Goal: Information Seeking & Learning: Learn about a topic

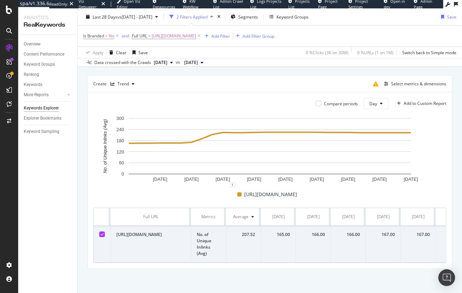
drag, startPoint x: 82, startPoint y: 197, endPoint x: 60, endPoint y: 199, distance: 22.8
click at [82, 197] on div "By URL Top Charts Create Trend Select metrics & dimensions Compare periods Day …" at bounding box center [270, 161] width 384 height 263
click at [377, 106] on button "Day" at bounding box center [375, 103] width 25 height 11
click at [377, 131] on span "Week" at bounding box center [375, 130] width 13 height 6
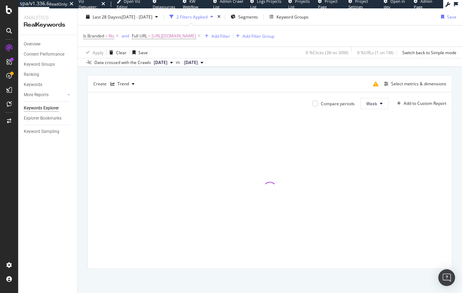
click at [83, 143] on div "By URL Top Charts Create Trend Select metrics & dimensions Compare periods Week…" at bounding box center [270, 161] width 384 height 263
drag, startPoint x: 118, startPoint y: 36, endPoint x: 13, endPoint y: 94, distance: 120.2
click at [118, 36] on icon at bounding box center [117, 35] width 6 height 7
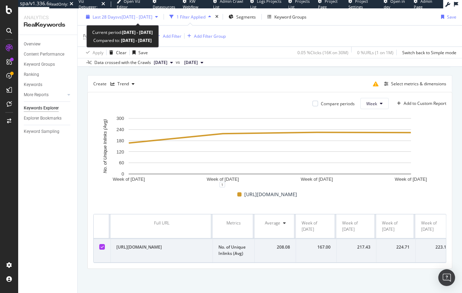
click at [138, 17] on span "vs [DATE] - [DATE]" at bounding box center [134, 17] width 35 height 6
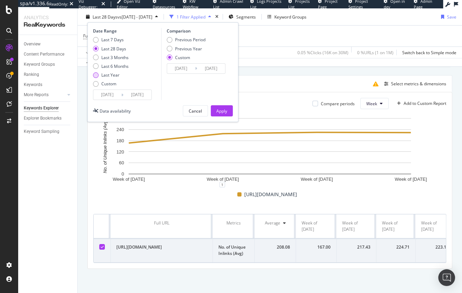
click at [112, 74] on div "Last Year" at bounding box center [110, 75] width 18 height 6
type input "[DATE]"
click at [221, 110] on div "Apply" at bounding box center [221, 111] width 11 height 6
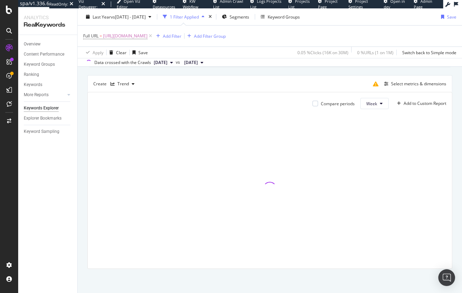
click at [313, 69] on div "Top Charts Create Trend Select metrics & dimensions Compare periods Week Add to…" at bounding box center [269, 159] width 365 height 219
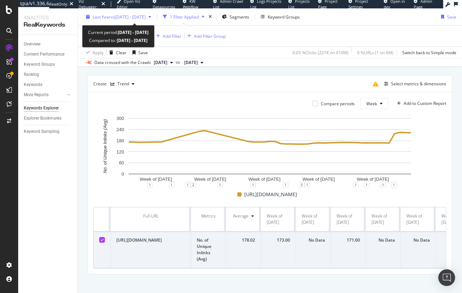
click at [117, 18] on span "vs [DATE] - [DATE]" at bounding box center [128, 17] width 35 height 6
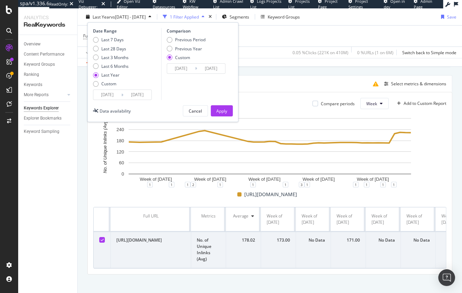
scroll to position [55, 0]
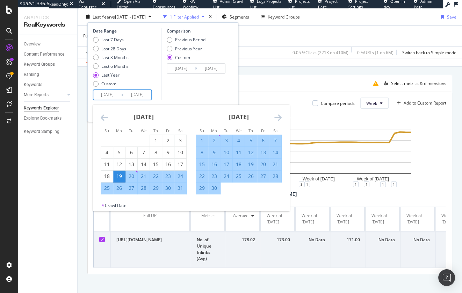
click at [111, 96] on input "[DATE]" at bounding box center [107, 95] width 28 height 10
click at [105, 117] on icon "Move backward to switch to the previous month." at bounding box center [104, 117] width 7 height 8
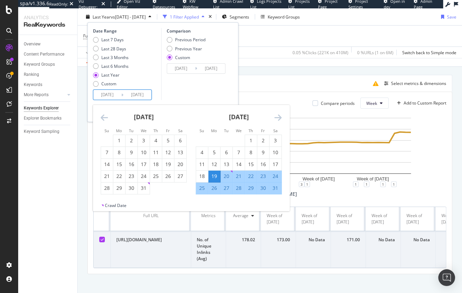
click at [105, 117] on icon "Move backward to switch to the previous month." at bounding box center [104, 117] width 7 height 8
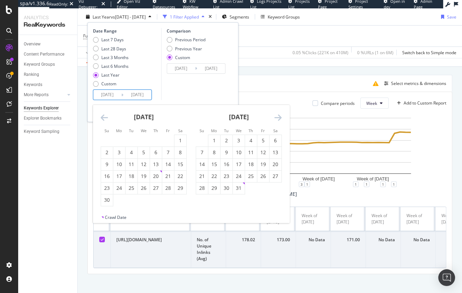
click at [105, 117] on icon "Move backward to switch to the previous month." at bounding box center [104, 117] width 7 height 8
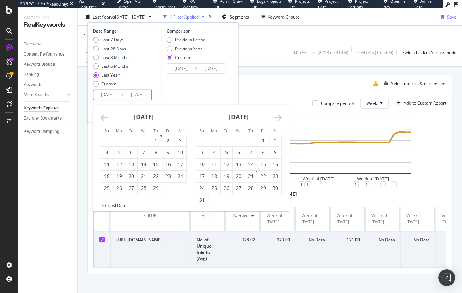
scroll to position [56, 0]
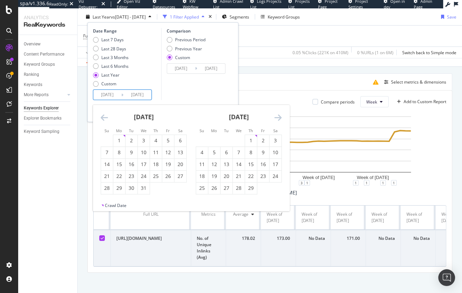
click at [105, 117] on icon "Move backward to switch to the previous month." at bounding box center [104, 117] width 7 height 8
drag, startPoint x: 214, startPoint y: 138, endPoint x: 208, endPoint y: 131, distance: 9.7
click at [214, 138] on div "1" at bounding box center [214, 140] width 12 height 7
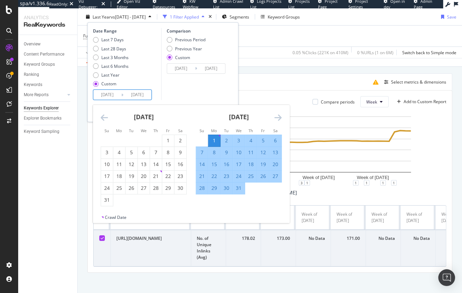
type input "[DATE]"
click at [212, 89] on div "Comparison Previous Period Previous Year Custom [DATE] Navigate forward to inte…" at bounding box center [194, 64] width 66 height 72
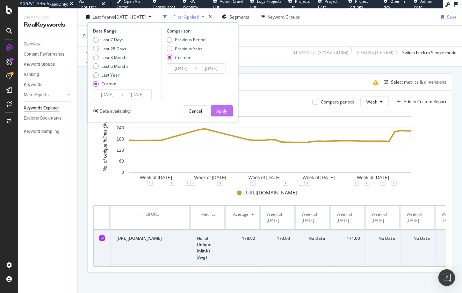
click at [224, 111] on div "Apply" at bounding box center [221, 111] width 11 height 6
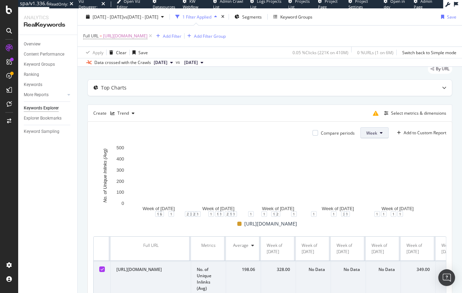
scroll to position [24, 0]
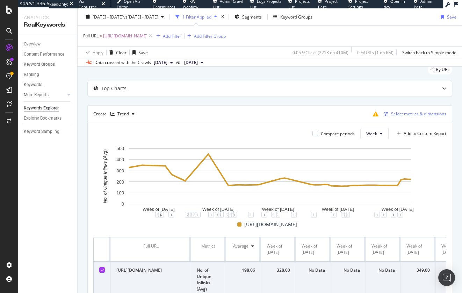
click at [406, 113] on div "Select metrics & dimensions" at bounding box center [418, 114] width 55 height 6
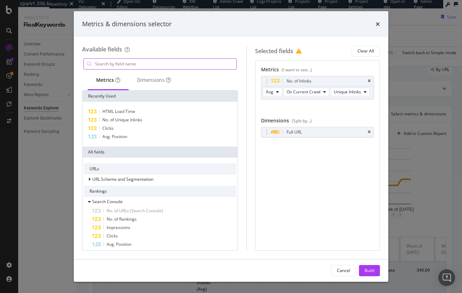
click at [170, 66] on input "modal" at bounding box center [165, 64] width 142 height 10
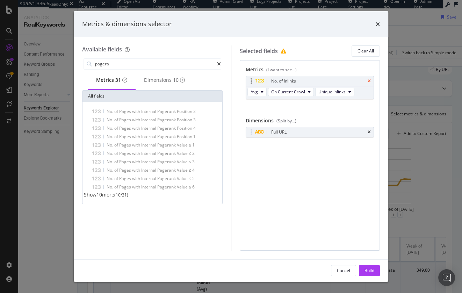
type input "pagera"
click at [370, 81] on icon "times" at bounding box center [368, 81] width 3 height 4
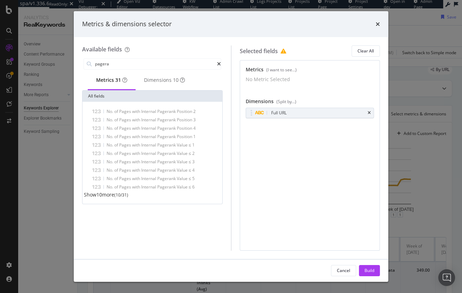
click at [95, 198] on span "Show 10 more" at bounding box center [99, 194] width 30 height 7
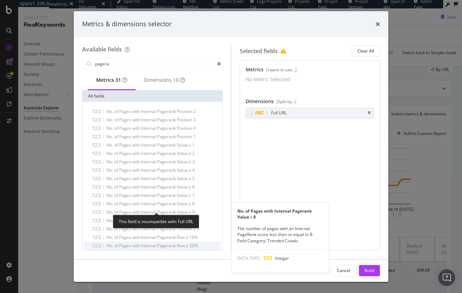
scroll to position [42, 0]
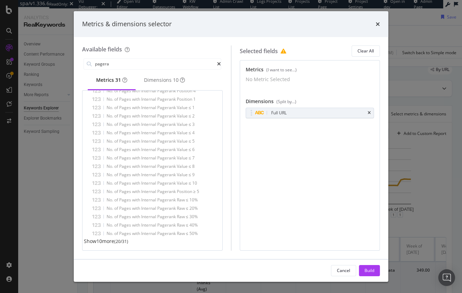
click at [105, 243] on span "Show 10 more" at bounding box center [99, 240] width 30 height 7
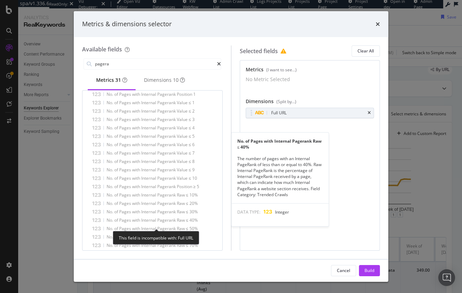
scroll to position [126, 0]
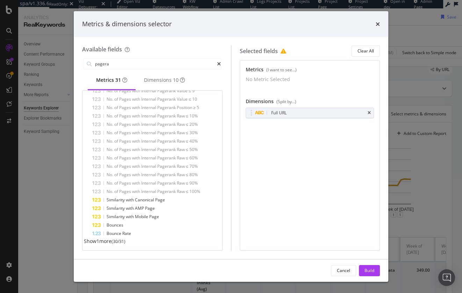
click at [106, 241] on span "Show 1 more" at bounding box center [98, 240] width 28 height 7
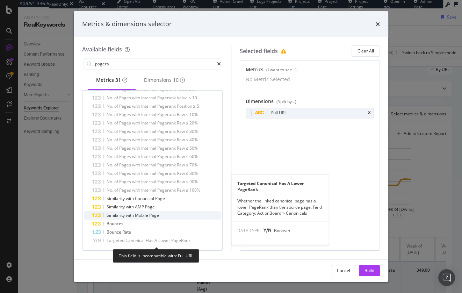
scroll to position [125, 0]
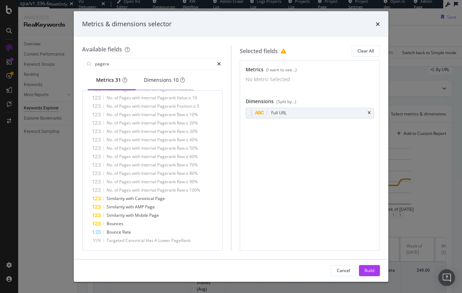
click at [158, 82] on div "Dimensions 10" at bounding box center [164, 79] width 41 height 7
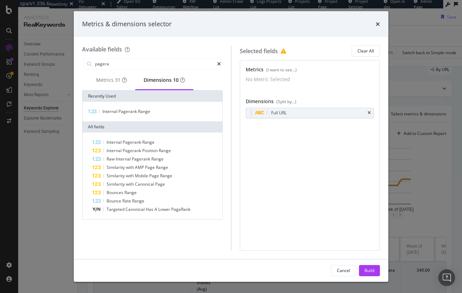
scroll to position [0, 0]
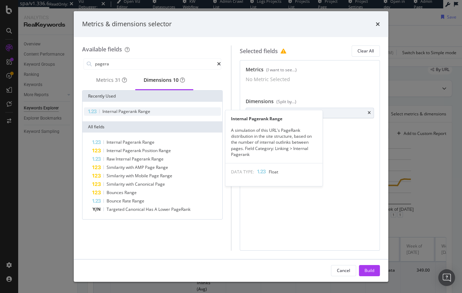
click at [140, 113] on span "Range" at bounding box center [144, 111] width 12 height 6
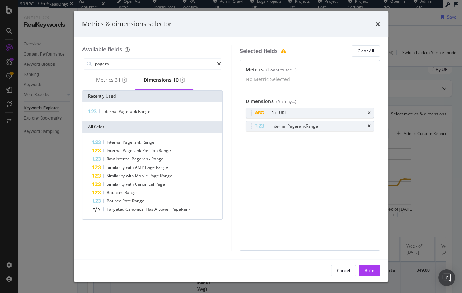
drag, startPoint x: 370, startPoint y: 129, endPoint x: 365, endPoint y: 128, distance: 5.3
click at [370, 128] on icon "times" at bounding box center [368, 126] width 3 height 4
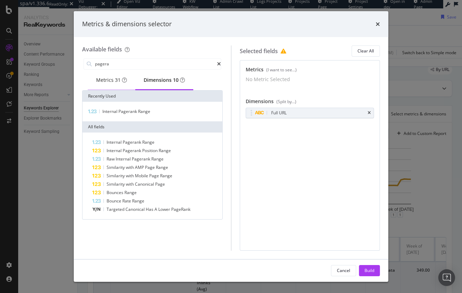
click at [105, 83] on div "Metrics 31" at bounding box center [111, 79] width 31 height 7
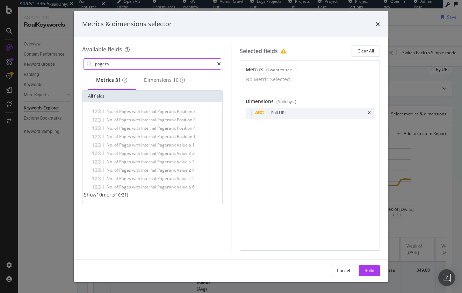
click at [114, 66] on input "pagera" at bounding box center [155, 64] width 123 height 10
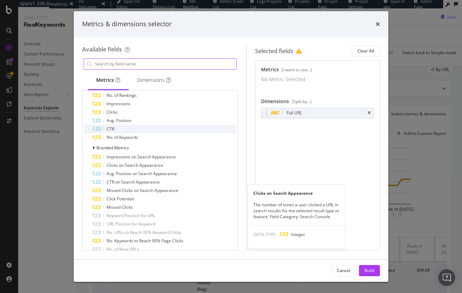
scroll to position [59, 0]
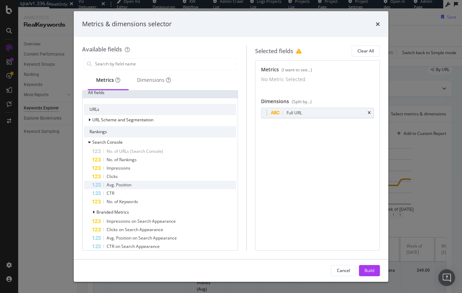
click at [137, 187] on div "Avg. Position" at bounding box center [164, 185] width 144 height 8
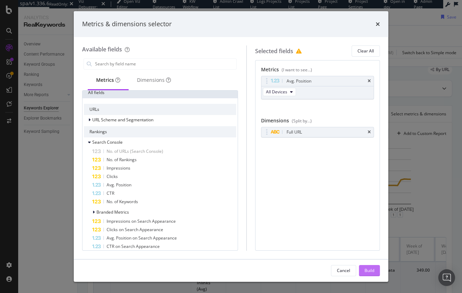
click at [368, 268] on div "Build" at bounding box center [369, 270] width 10 height 6
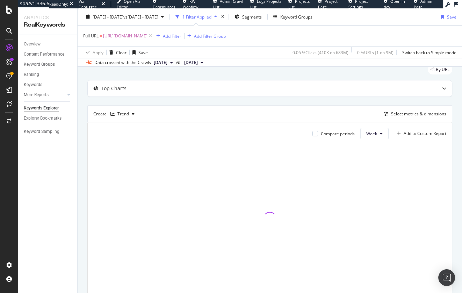
click at [397, 100] on div "Top Charts Create Trend Select metrics & dimensions Compare periods Week Add to…" at bounding box center [269, 189] width 365 height 219
click at [381, 102] on div "Top Charts Create Trend Select metrics & dimensions Compare periods Week Add to…" at bounding box center [269, 189] width 365 height 219
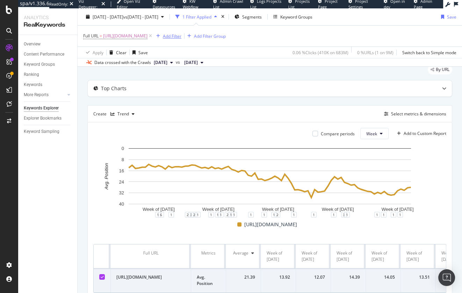
click at [181, 36] on div "Add Filter" at bounding box center [172, 36] width 19 height 6
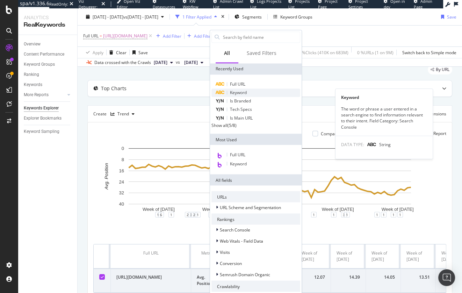
click at [243, 91] on span "Keyword" at bounding box center [238, 92] width 17 height 6
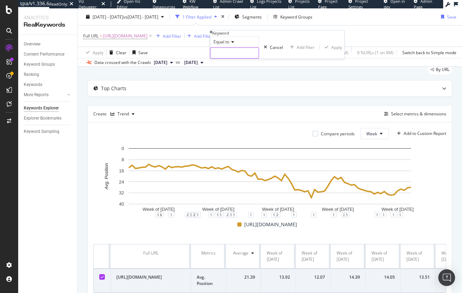
click at [257, 58] on input "text" at bounding box center [234, 53] width 48 height 10
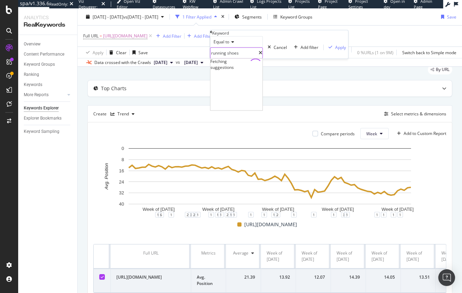
type input "running shoes"
click at [293, 59] on div "Equal to running shoes running shoes Fetching suggestions Cancel Add filter App…" at bounding box center [279, 47] width 138 height 22
click at [335, 50] on div "Apply" at bounding box center [340, 47] width 11 height 6
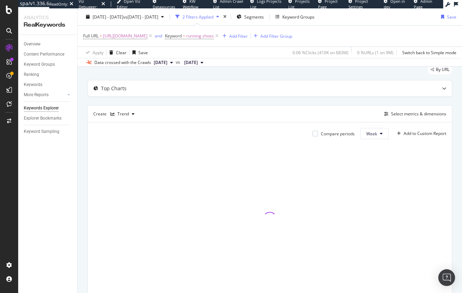
click at [263, 101] on div "Top Charts Create Trend Select metrics & dimensions Compare periods Week Add to…" at bounding box center [269, 189] width 365 height 219
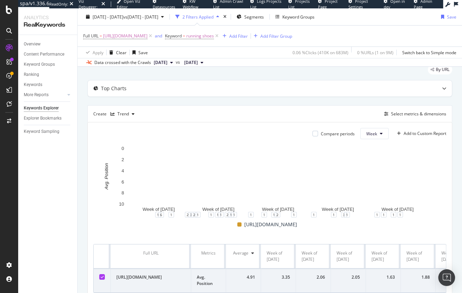
scroll to position [54, 0]
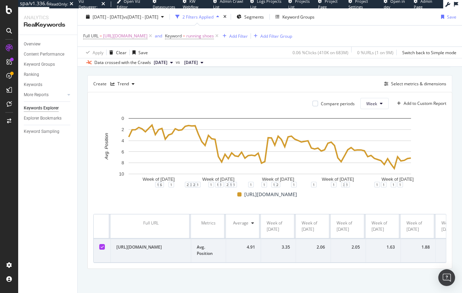
click at [252, 71] on div "Top Charts Create Trend Select metrics & dimensions Compare periods Week Add to…" at bounding box center [269, 159] width 365 height 219
click at [270, 71] on div "Top Charts Create Trend Select metrics & dimensions Compare periods Week Add to…" at bounding box center [269, 159] width 365 height 219
click at [81, 226] on div "By URL Top Charts Create Trend Select metrics & dimensions Compare periods Week…" at bounding box center [270, 161] width 384 height 263
click at [397, 85] on div "Select metrics & dimensions" at bounding box center [418, 84] width 55 height 6
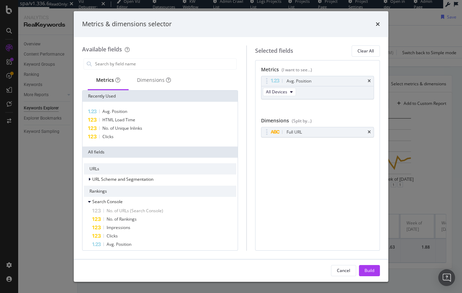
click at [381, 22] on div "Metrics & dimensions selector" at bounding box center [231, 24] width 314 height 26
click at [377, 23] on icon "times" at bounding box center [377, 24] width 4 height 6
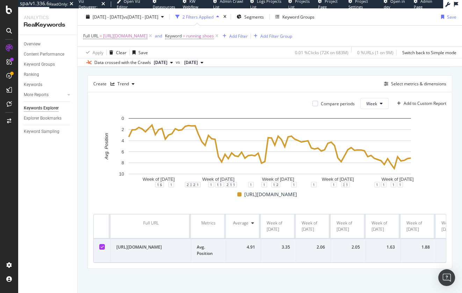
click at [275, 69] on div "Top Charts Create Trend Select metrics & dimensions Compare periods Week Add to…" at bounding box center [269, 159] width 365 height 219
